Goal: Find specific page/section: Find specific page/section

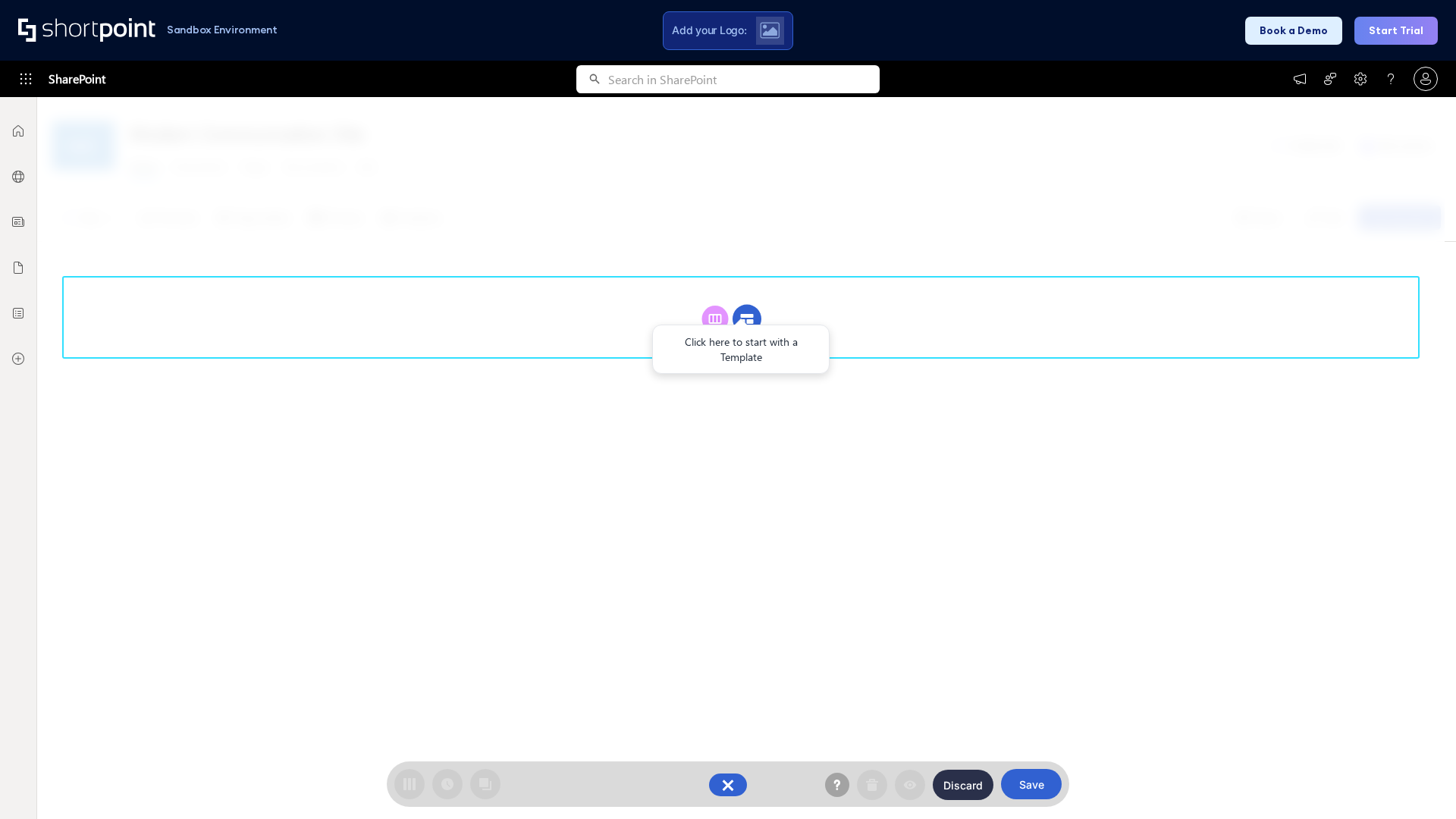
click at [747, 319] on circle at bounding box center [747, 320] width 29 height 29
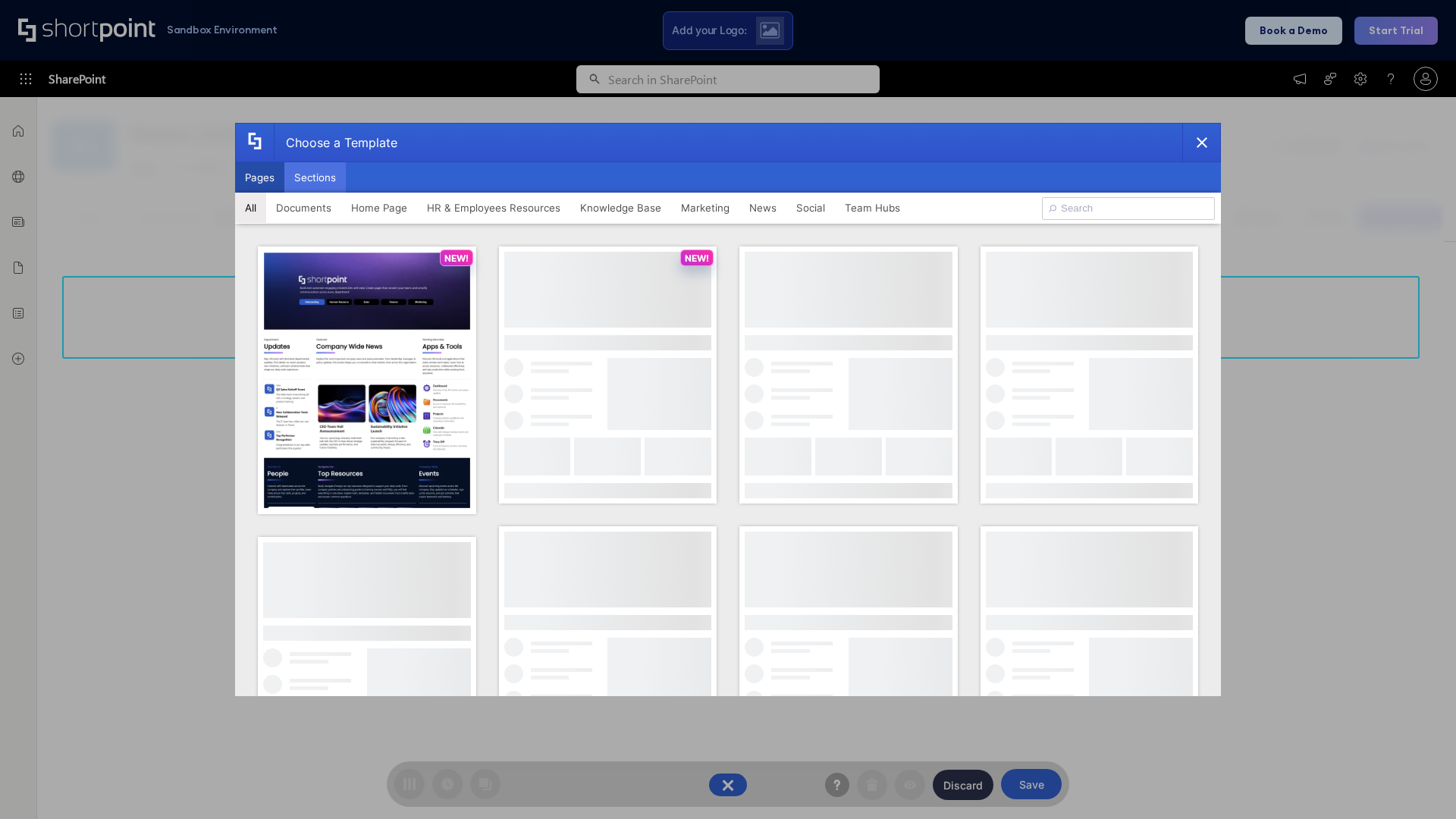
click at [315, 177] on button "Sections" at bounding box center [315, 177] width 61 height 31
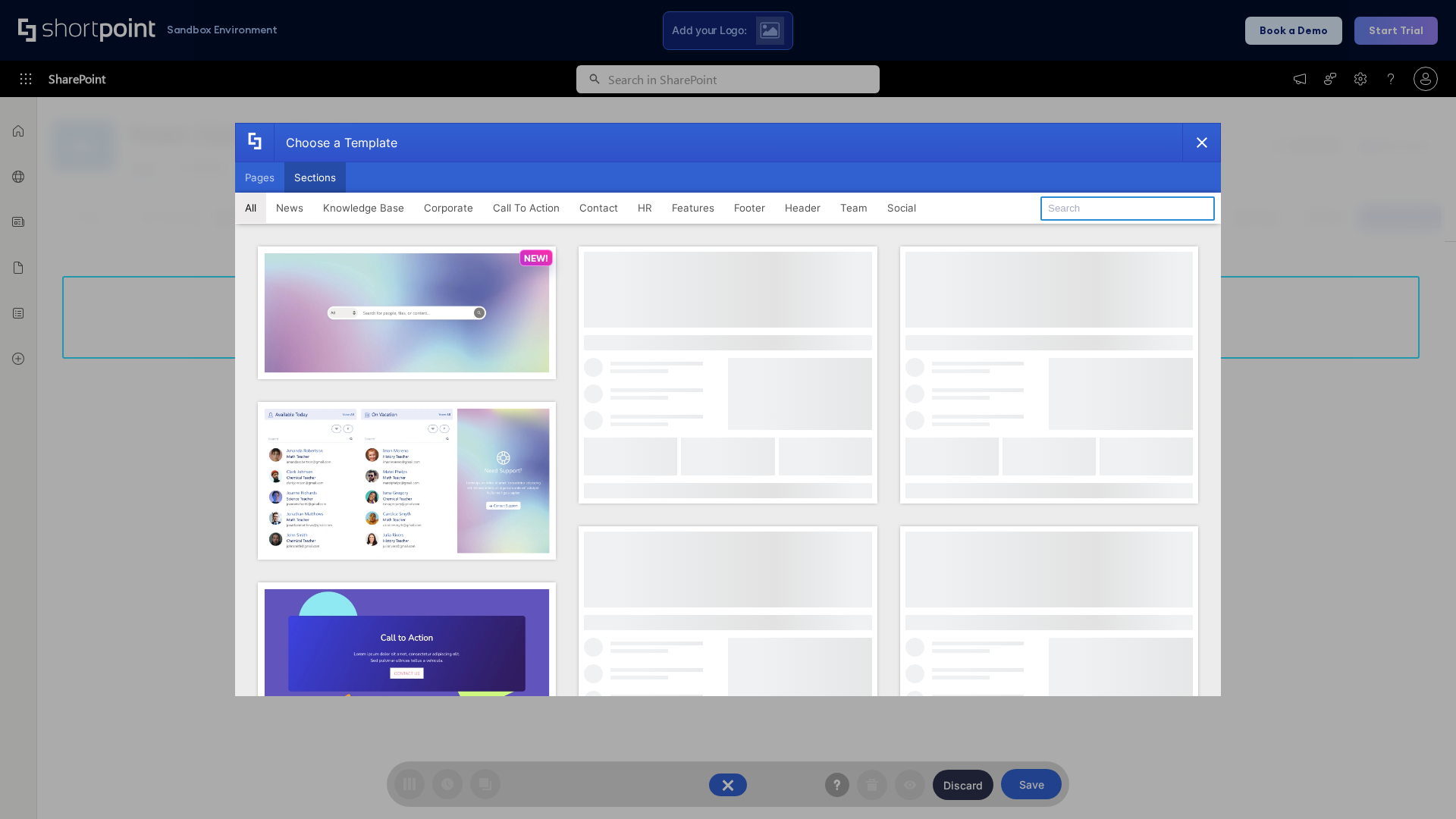
type input "Meet The Team 2"
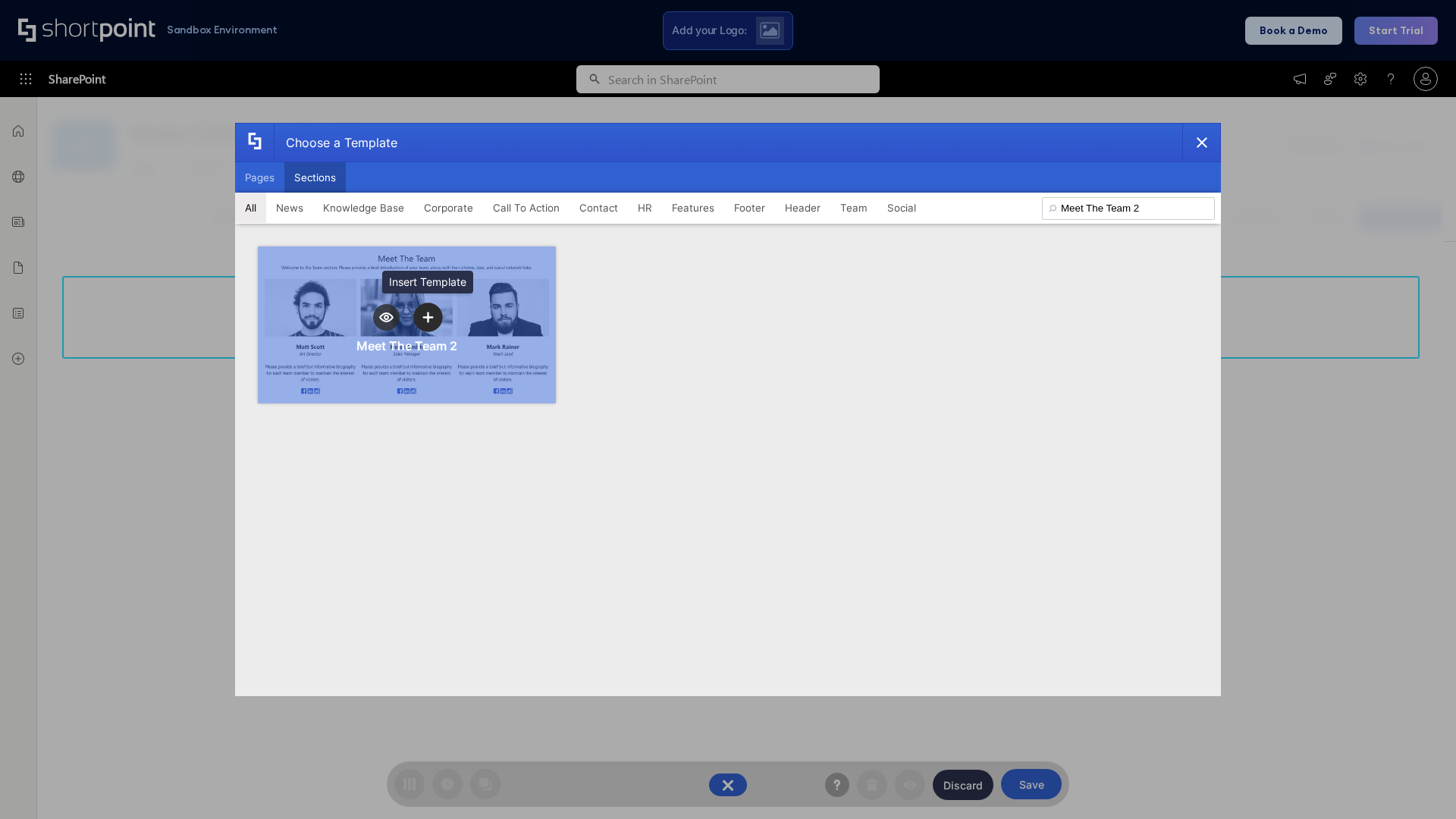
click at [427, 317] on icon "template selector" at bounding box center [427, 317] width 11 height 11
